Goal: Find specific page/section

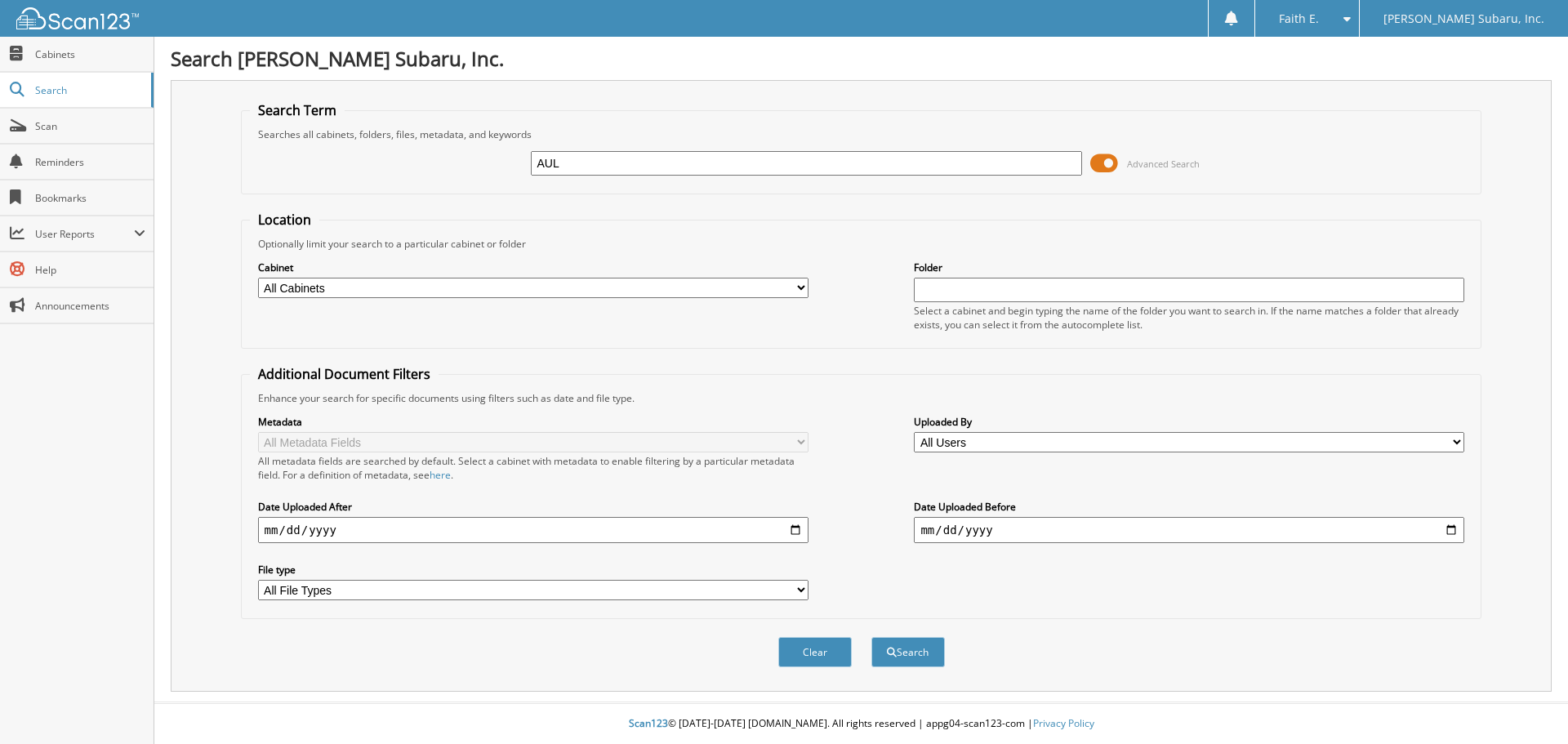
type input "AUL"
click at [871, 636] on button "Search" at bounding box center [908, 652] width 74 height 30
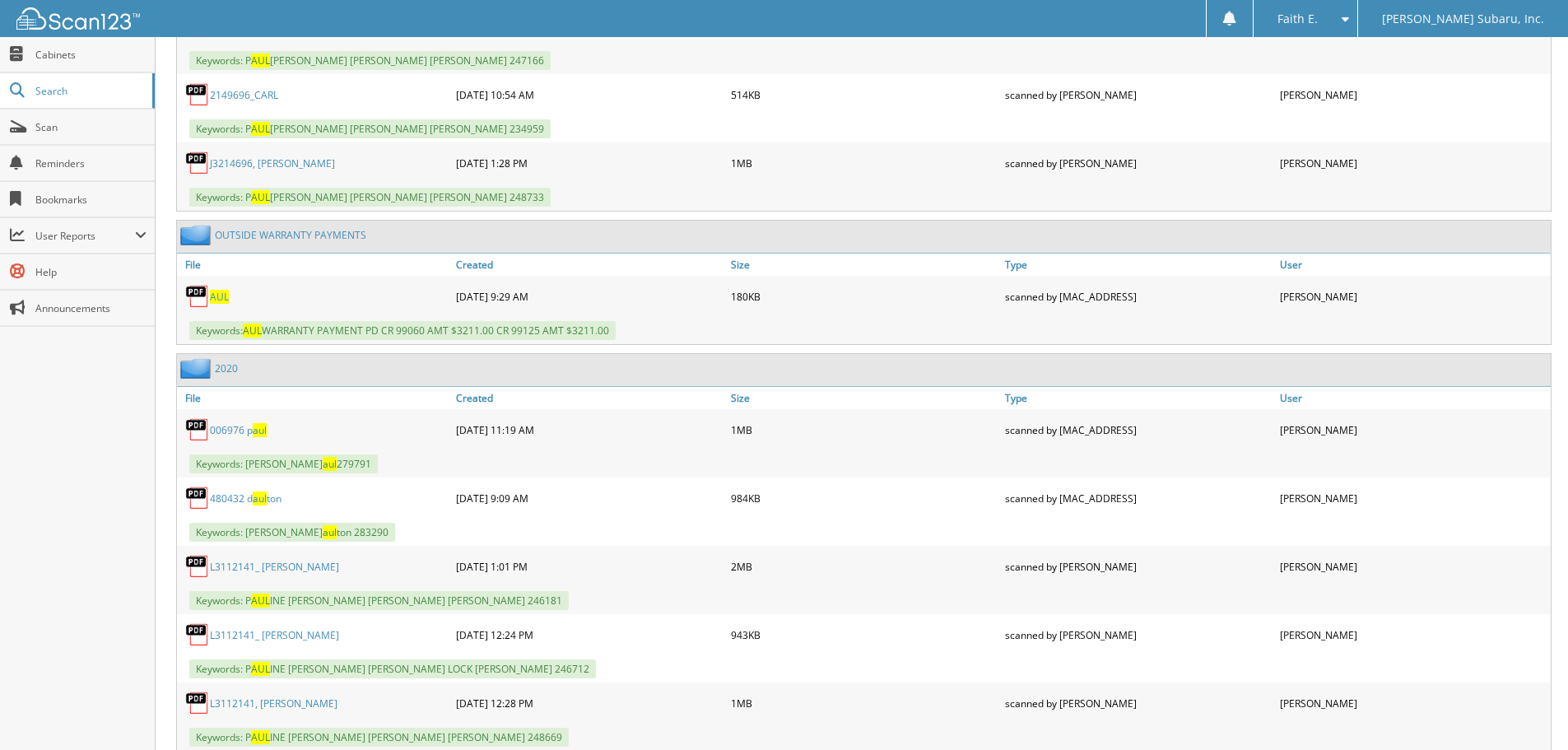
scroll to position [5103, 0]
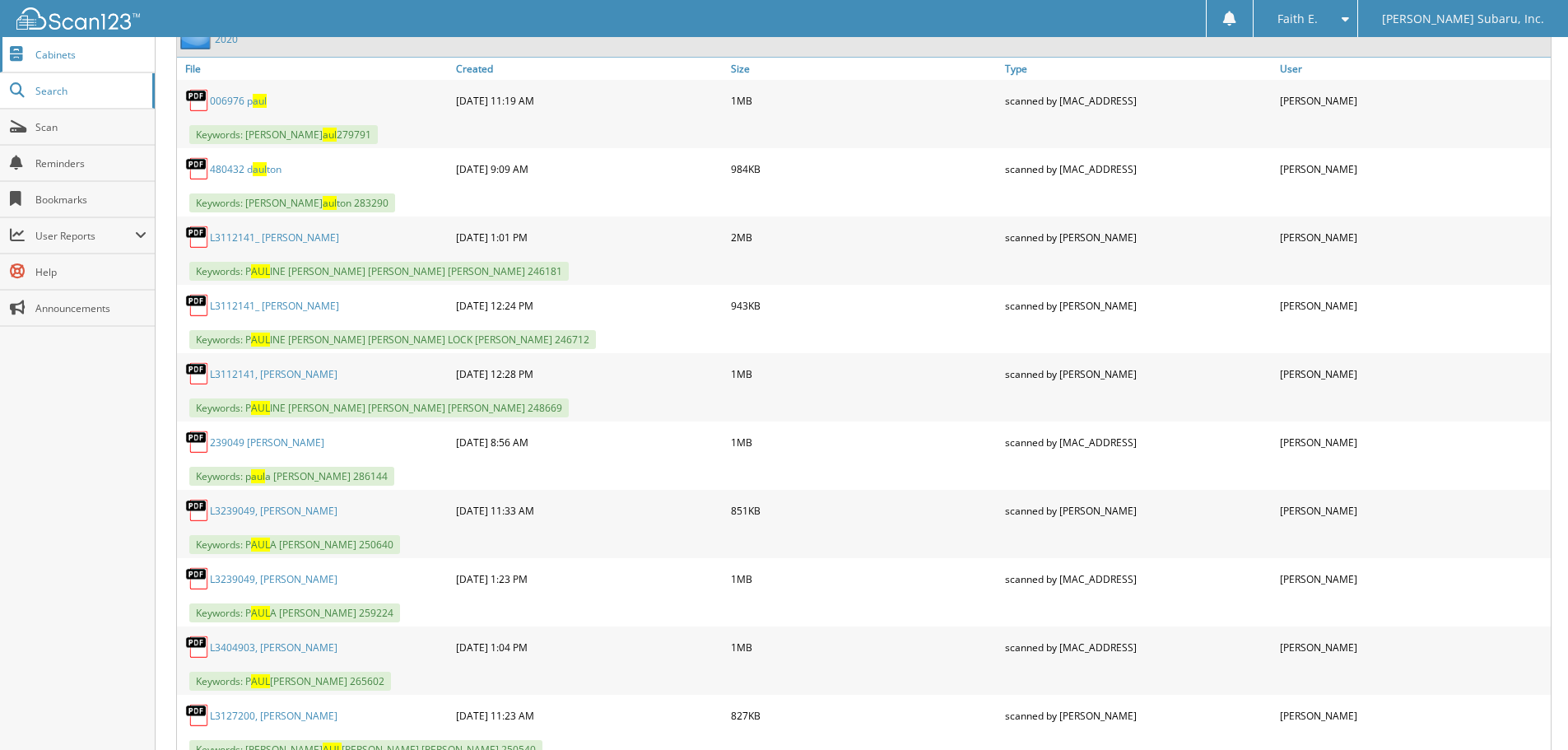
click at [56, 61] on link "Cabinets" at bounding box center [77, 54] width 155 height 35
